Goal: Transaction & Acquisition: Purchase product/service

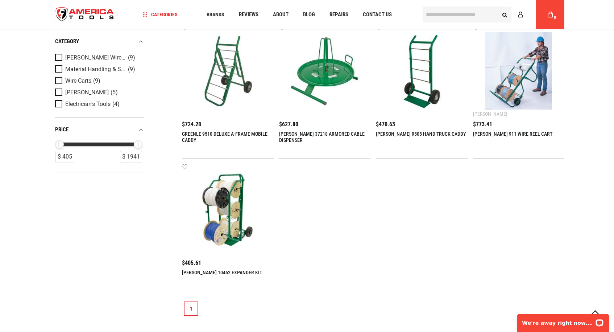
scroll to position [268, 0]
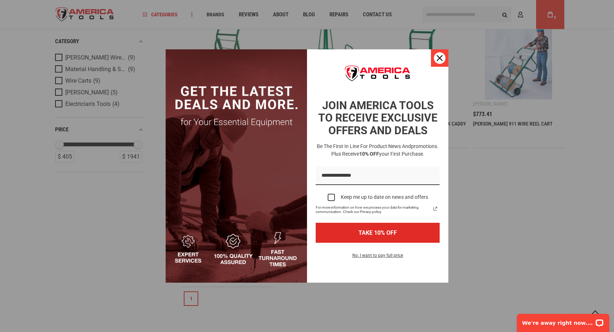
click at [441, 57] on icon "close icon" at bounding box center [440, 58] width 6 height 6
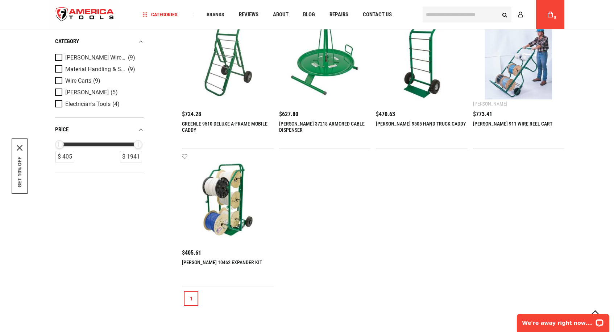
click at [241, 180] on img at bounding box center [227, 199] width 77 height 77
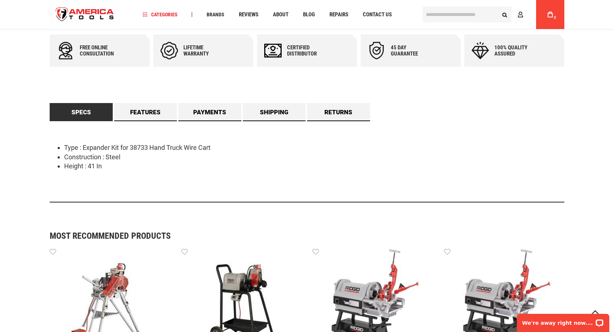
scroll to position [317, 0]
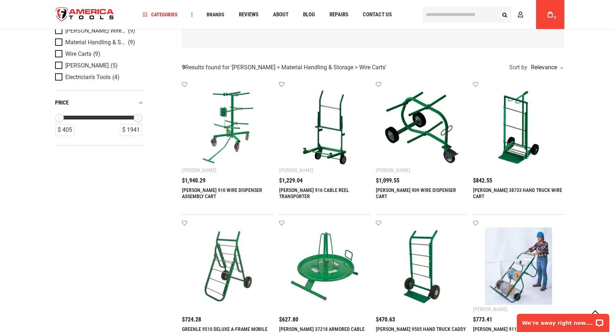
click at [235, 124] on img at bounding box center [227, 127] width 77 height 77
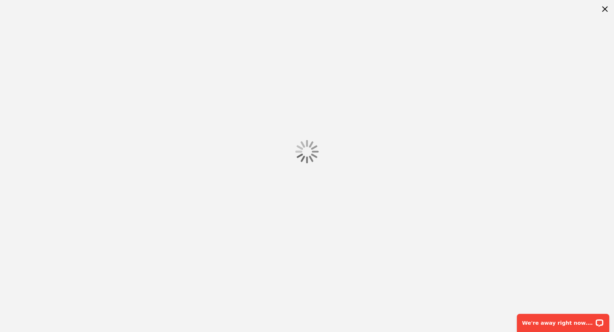
click at [190, 174] on div at bounding box center [307, 151] width 614 height 303
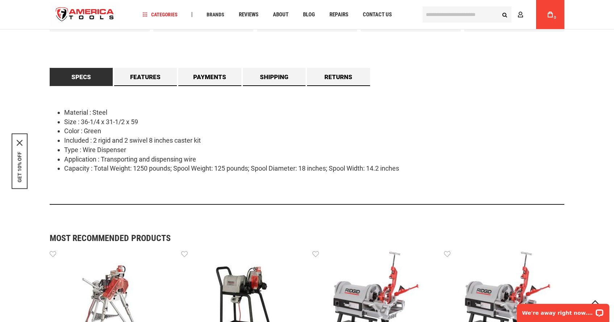
scroll to position [353, 0]
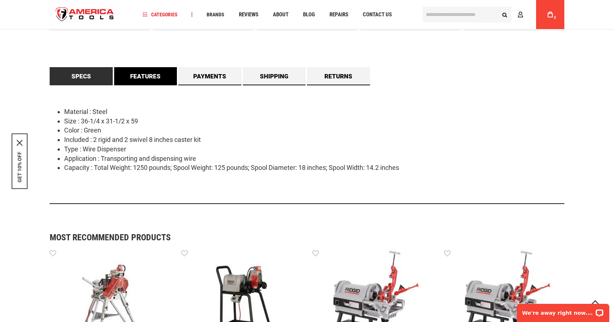
click at [157, 81] on link "Features" at bounding box center [145, 76] width 63 height 18
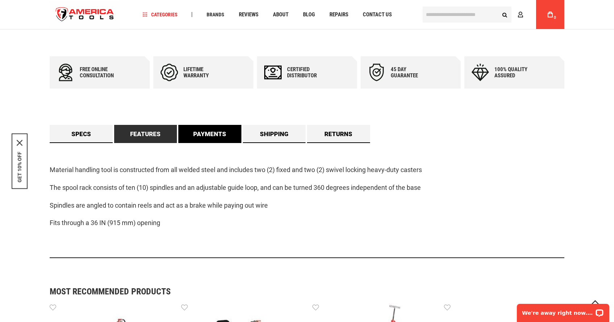
scroll to position [290, 0]
